Goal: Obtain resource: Obtain resource

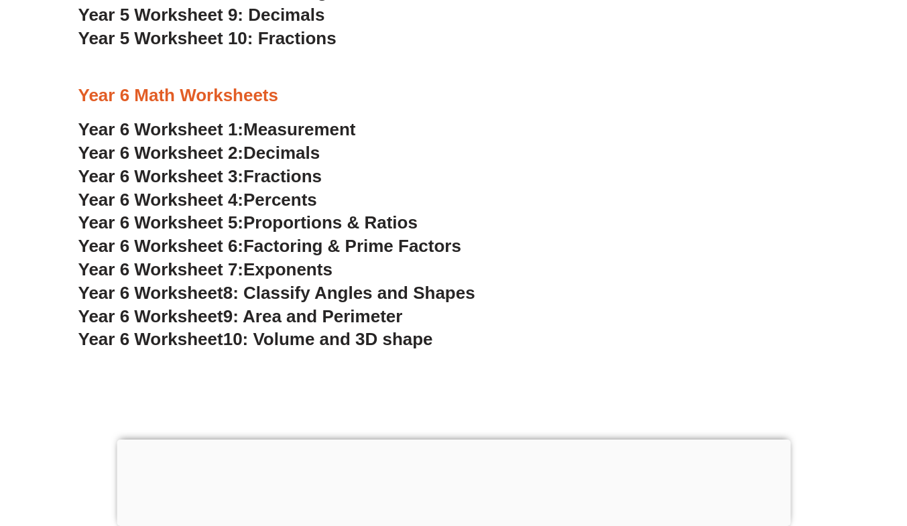
scroll to position [2899, 0]
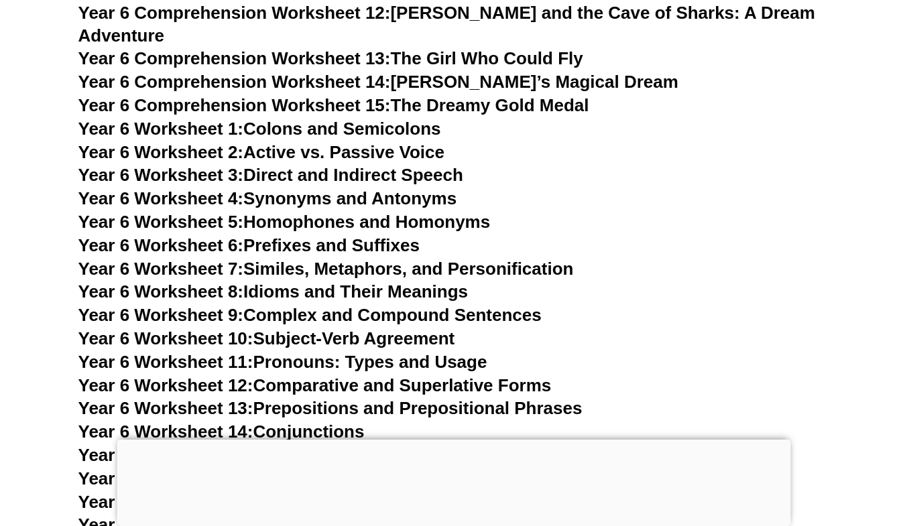
scroll to position [7770, 0]
click at [283, 119] on link "Year 6 Worksheet 1: Colons and Semicolons" at bounding box center [259, 129] width 363 height 20
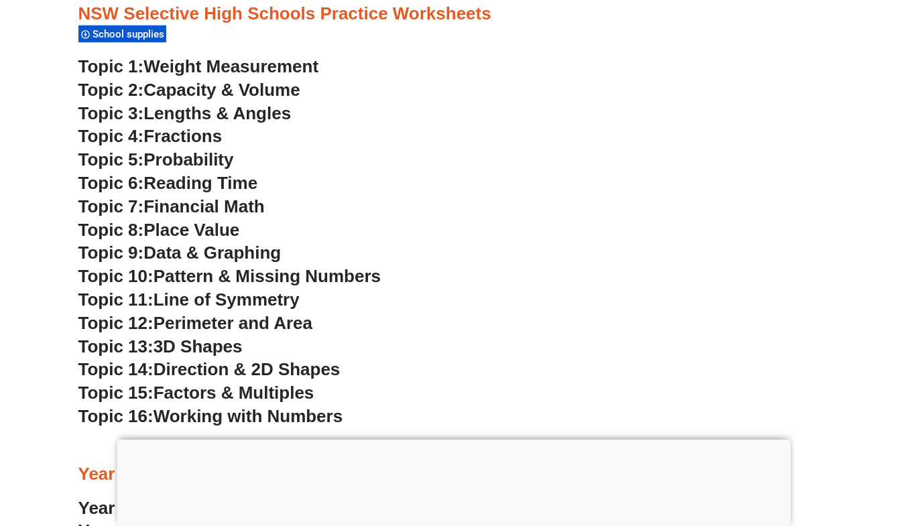
scroll to position [3381, 0]
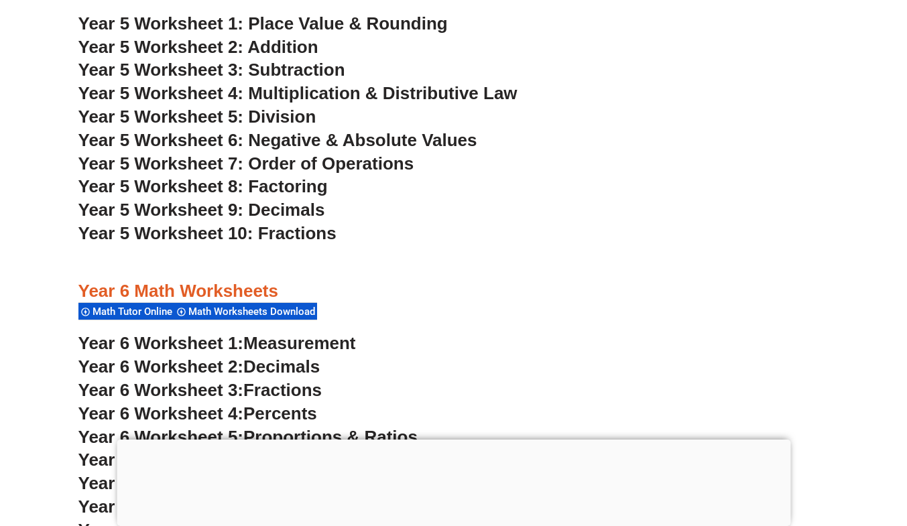
scroll to position [2593, 0]
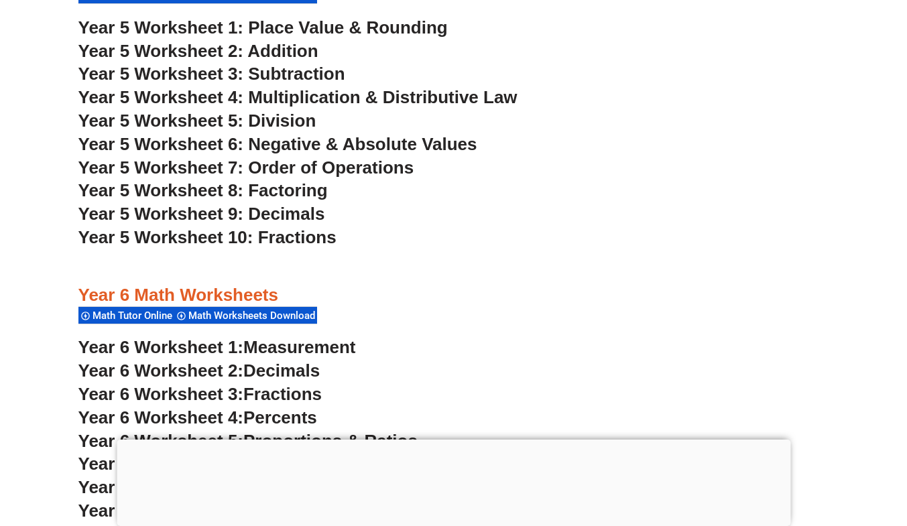
click at [182, 117] on span "Year 5 Worksheet 5: Division" at bounding box center [197, 121] width 238 height 20
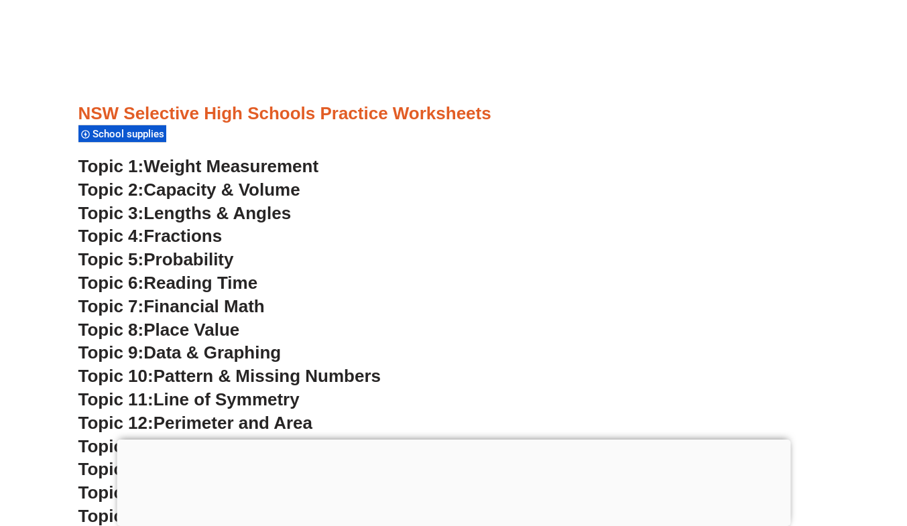
scroll to position [3282, 0]
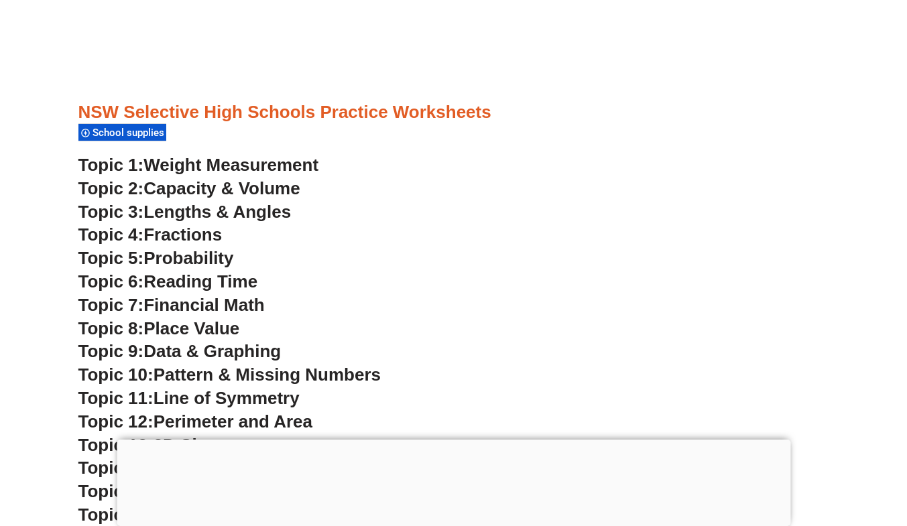
click at [212, 212] on span "Lengths & Angles" at bounding box center [216, 212] width 147 height 20
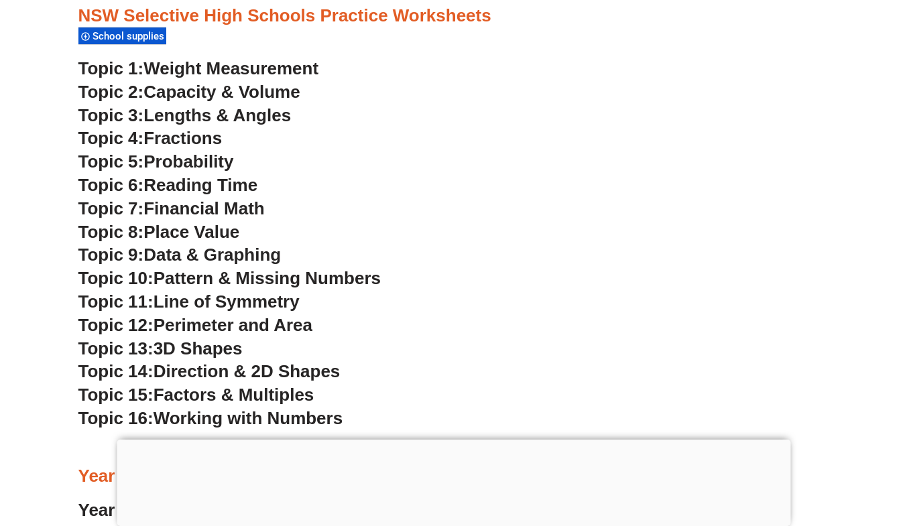
scroll to position [3381, 0]
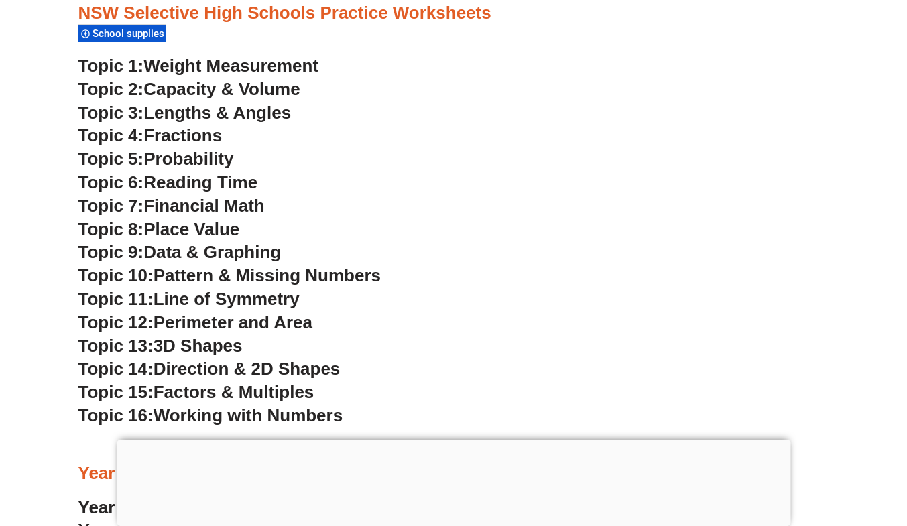
click at [327, 78] on h3 "Topic 2: Capacity & Volume" at bounding box center [453, 89] width 751 height 23
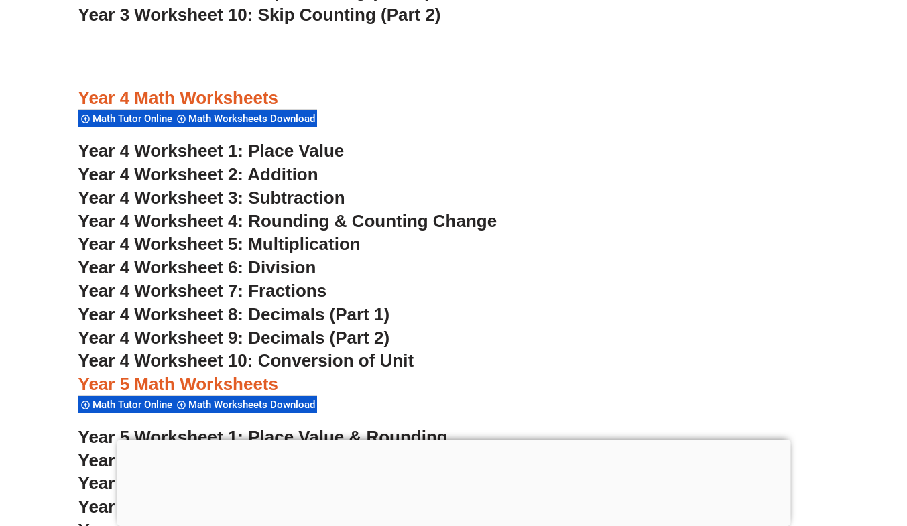
scroll to position [2183, 0]
click at [278, 318] on span "Year 4 Worksheet 8: Decimals (Part 1)" at bounding box center [234, 315] width 312 height 20
click at [247, 176] on span "Year 4 Worksheet 2: Addition" at bounding box center [198, 175] width 240 height 20
click at [256, 241] on span "Year 4 Worksheet 5: Multiplication" at bounding box center [219, 245] width 282 height 20
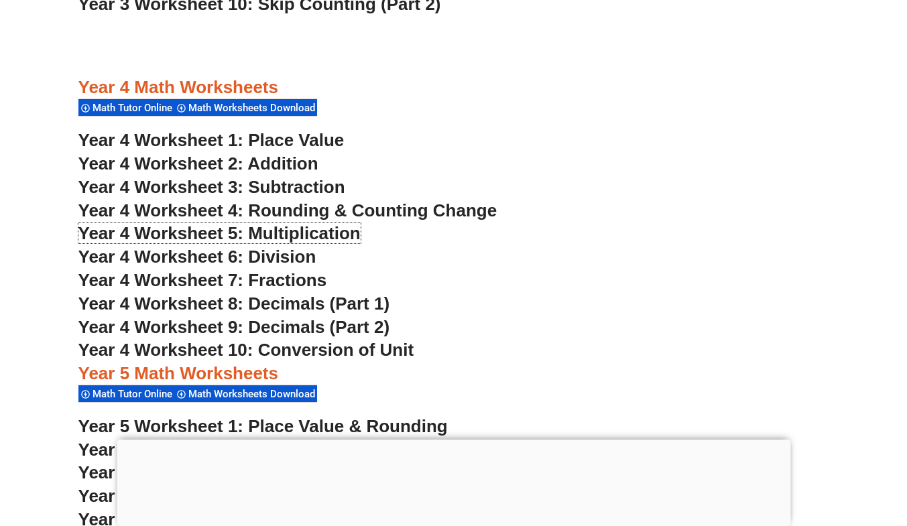
scroll to position [2201, 0]
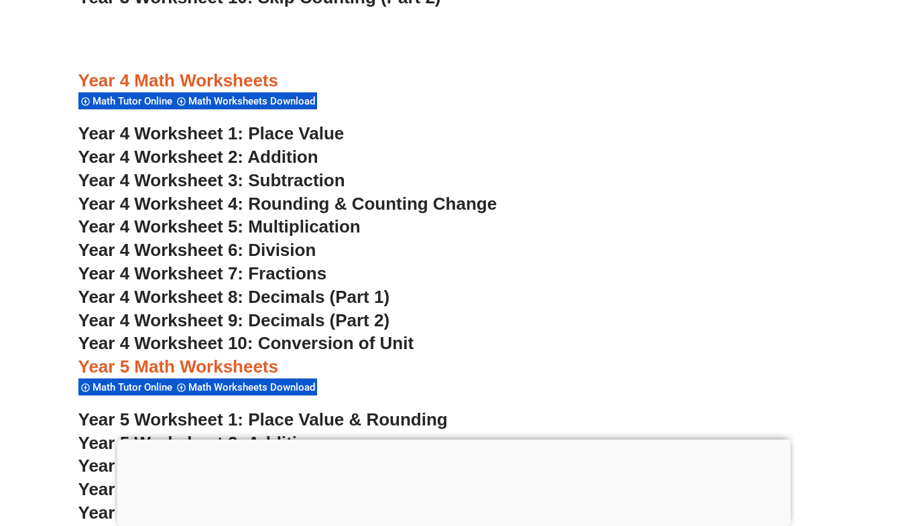
click at [316, 346] on span "Year 4 Worksheet 10: Conversion of Unit" at bounding box center [246, 343] width 336 height 20
